Goal: Check status

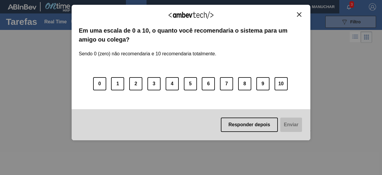
click at [301, 14] on img "Close" at bounding box center [299, 14] width 4 height 4
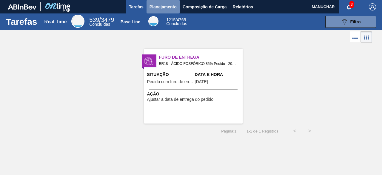
click at [164, 8] on span "Planejamento" at bounding box center [163, 6] width 27 height 7
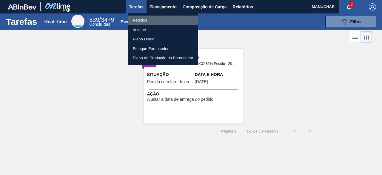
click at [144, 19] on li "Pedidos" at bounding box center [163, 21] width 70 height 10
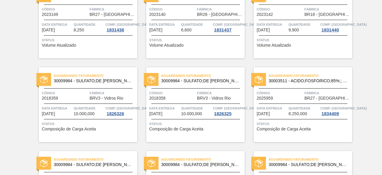
scroll to position [328, 0]
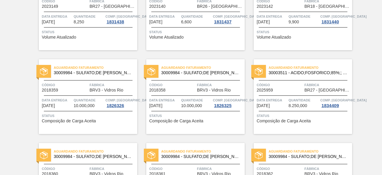
click at [332, 114] on span "Status" at bounding box center [304, 116] width 94 height 6
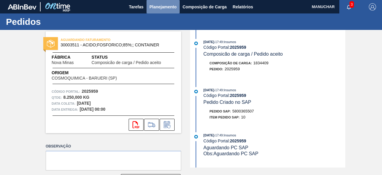
click at [170, 6] on span "Planejamento" at bounding box center [163, 6] width 27 height 7
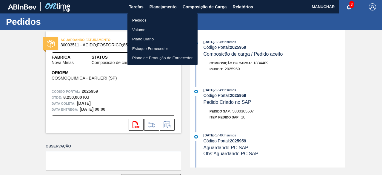
click at [185, 88] on div at bounding box center [191, 87] width 382 height 175
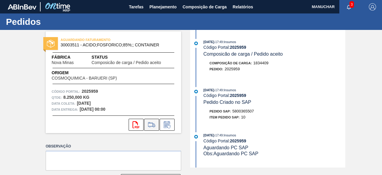
click at [152, 125] on icon at bounding box center [152, 124] width 10 height 7
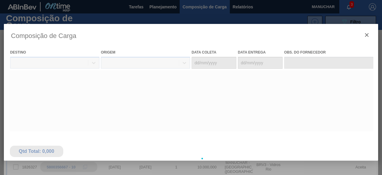
type coleta "12/09/2025"
type entrega "22/09/2025"
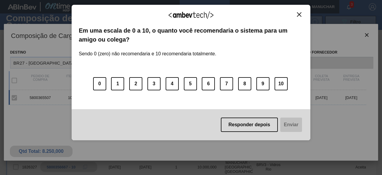
click at [301, 15] on img "Close" at bounding box center [299, 14] width 4 height 4
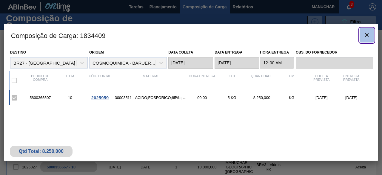
click at [366, 34] on icon "botão de ícone" at bounding box center [367, 35] width 4 height 4
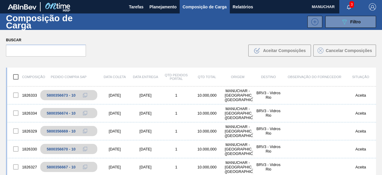
click at [197, 43] on div "Buscar .b{fill:var(--color-action-default)} Aceitar Composições Cancelar Compos…" at bounding box center [191, 46] width 382 height 33
